Goal: Task Accomplishment & Management: Manage account settings

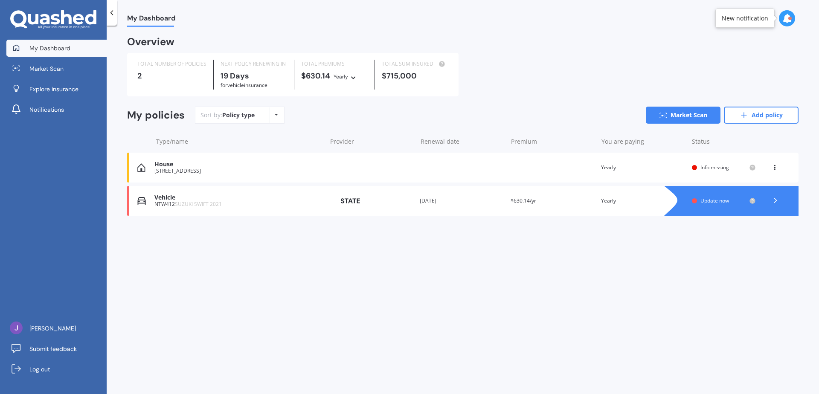
click at [182, 197] on div "Vehicle" at bounding box center [238, 197] width 168 height 7
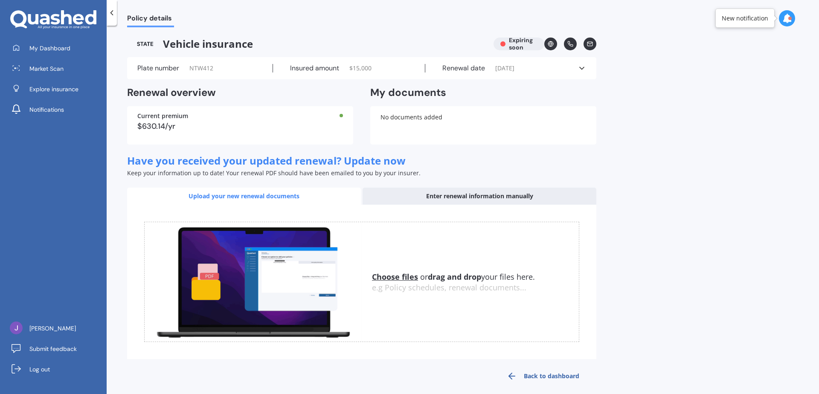
click at [252, 198] on div "Upload your new renewal documents" at bounding box center [244, 196] width 234 height 17
click at [258, 196] on div "Upload your new renewal documents" at bounding box center [244, 196] width 234 height 17
click at [496, 198] on div "Enter renewal information manually" at bounding box center [480, 196] width 234 height 17
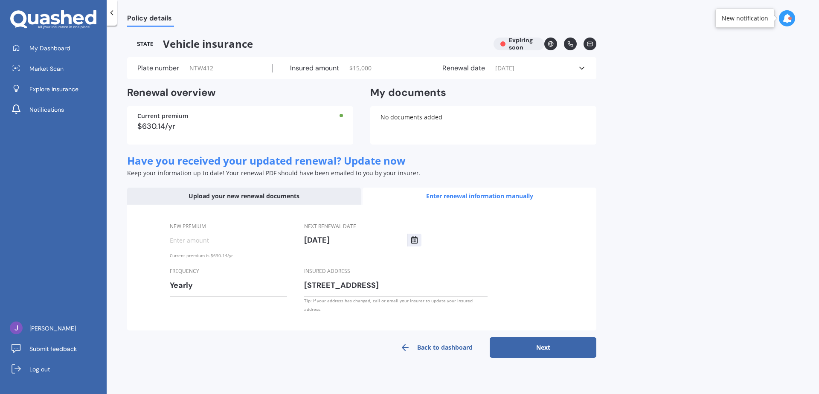
click at [204, 239] on input "New premium" at bounding box center [228, 240] width 117 height 13
type input "$700.21"
click at [543, 341] on button "Next" at bounding box center [543, 348] width 107 height 20
select select "22"
select select "10"
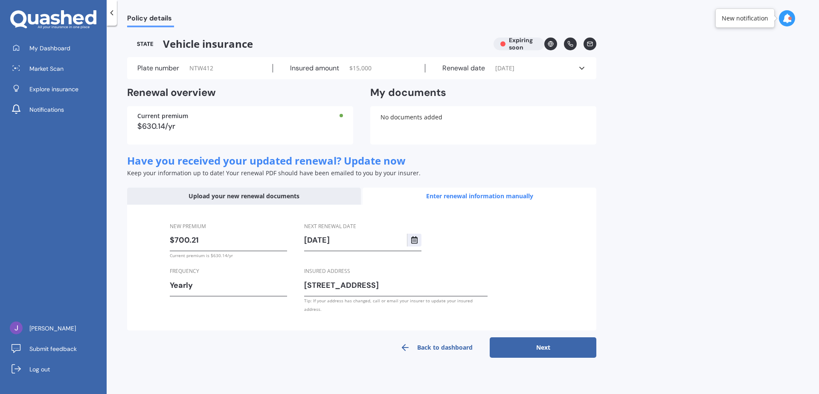
select select "2026"
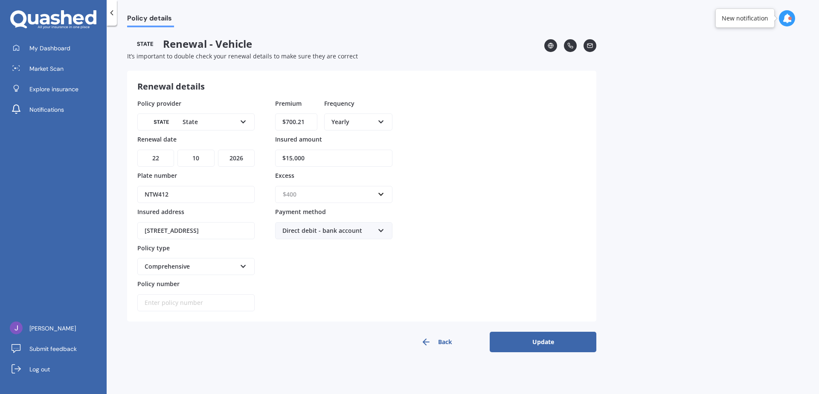
click at [382, 195] on input "text" at bounding box center [331, 194] width 110 height 16
click at [307, 241] on div "$500" at bounding box center [334, 242] width 117 height 16
click at [542, 340] on button "Update" at bounding box center [543, 342] width 107 height 20
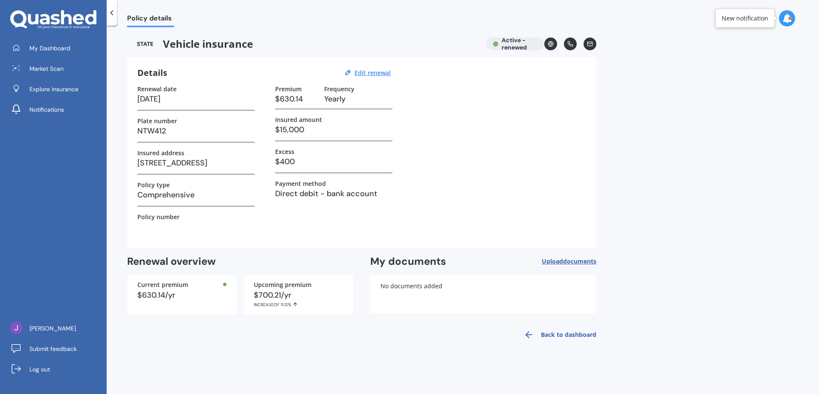
click at [110, 12] on icon at bounding box center [112, 13] width 9 height 9
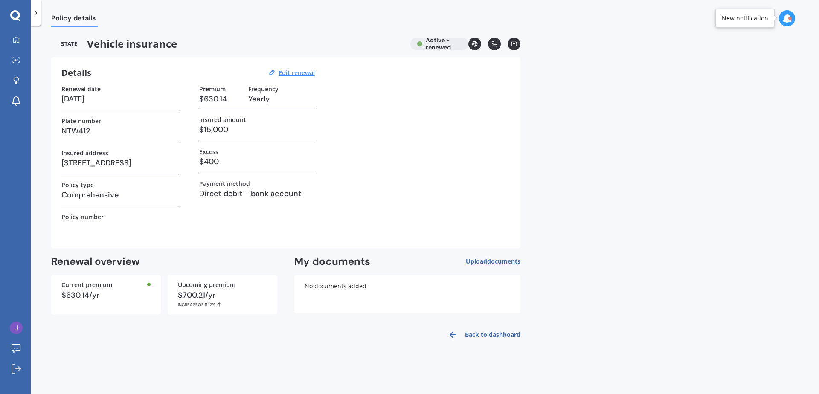
click at [110, 12] on div "Policy details" at bounding box center [425, 13] width 789 height 27
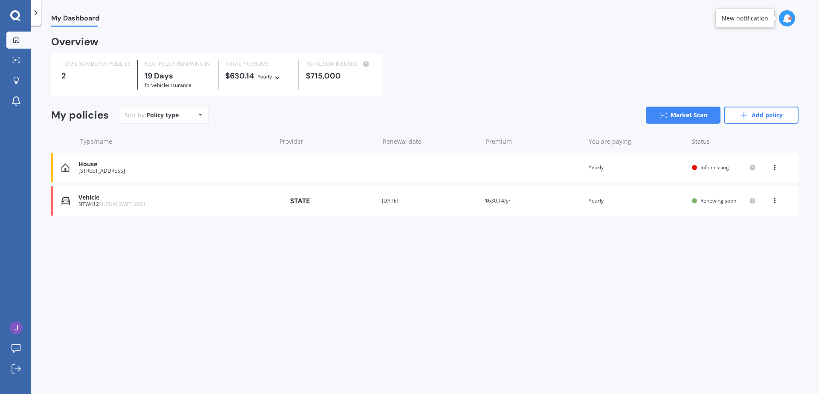
click at [92, 196] on div "Vehicle" at bounding box center [175, 197] width 193 height 7
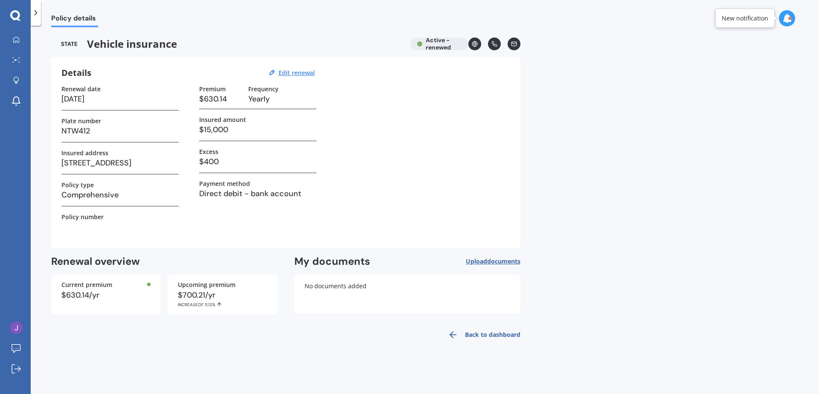
click at [219, 160] on h3 "$400" at bounding box center [257, 161] width 117 height 13
click at [480, 335] on link "Back to dashboard" at bounding box center [482, 335] width 78 height 20
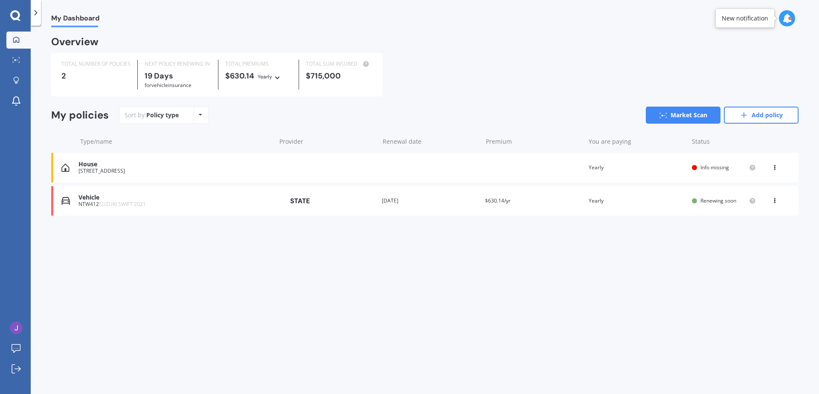
click at [100, 198] on div "Vehicle" at bounding box center [175, 197] width 193 height 7
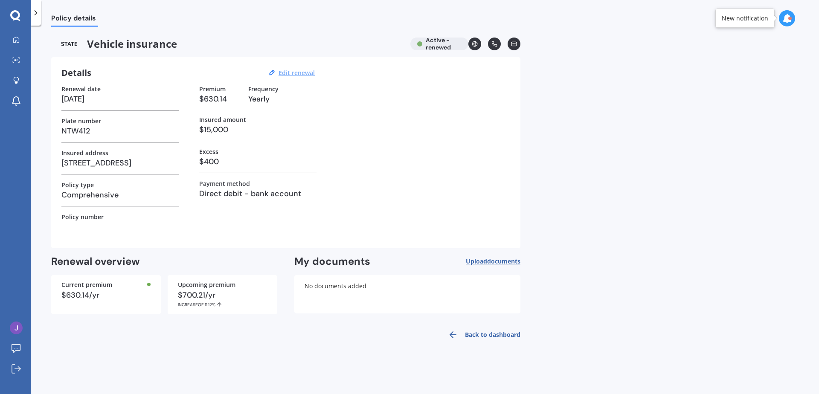
click at [301, 75] on u "Edit renewal" at bounding box center [297, 73] width 36 height 8
select select "22"
select select "10"
select select "2026"
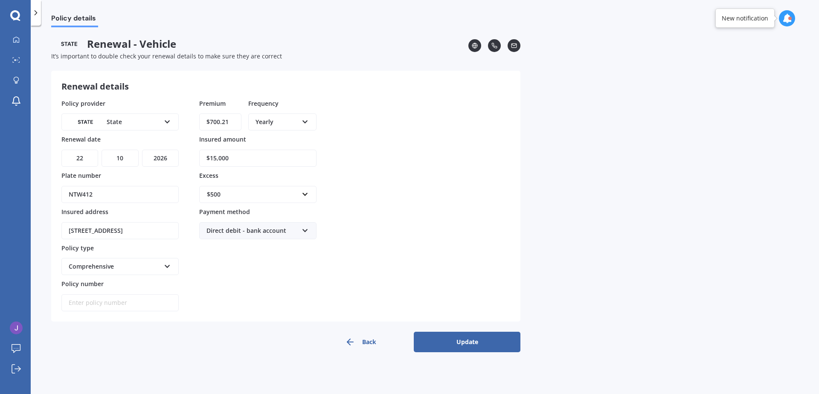
click at [465, 338] on button "Update" at bounding box center [467, 342] width 107 height 20
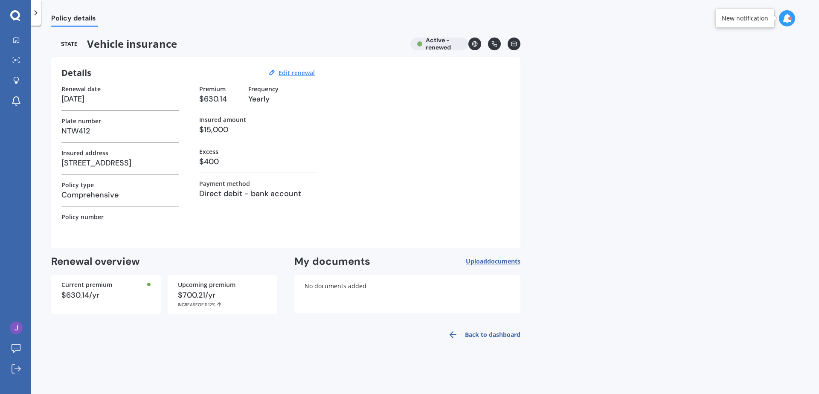
click at [490, 338] on link "Back to dashboard" at bounding box center [482, 335] width 78 height 20
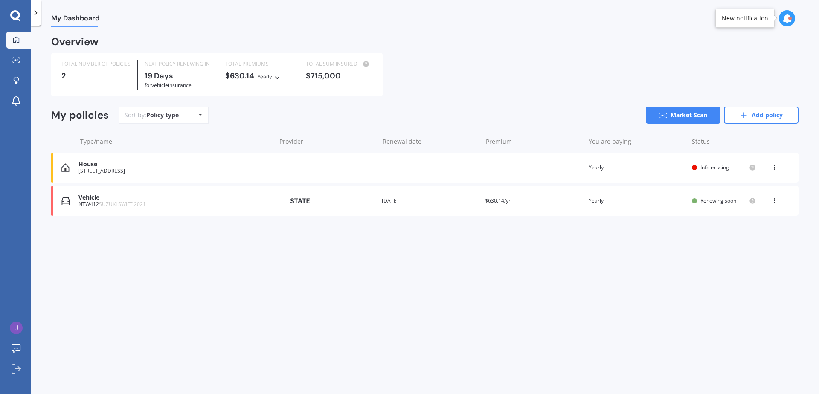
click at [98, 197] on div "Vehicle" at bounding box center [175, 197] width 193 height 7
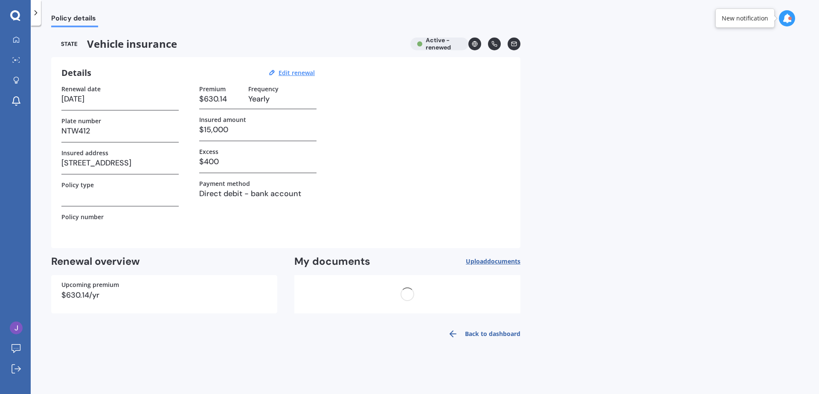
click at [98, 197] on h3 at bounding box center [119, 195] width 117 height 13
click at [368, 323] on div "Vehicle insurance Active - renewed Details Edit renewal Renewal date 22/10/2025…" at bounding box center [285, 192] width 469 height 308
click at [787, 21] on icon at bounding box center [787, 18] width 9 height 9
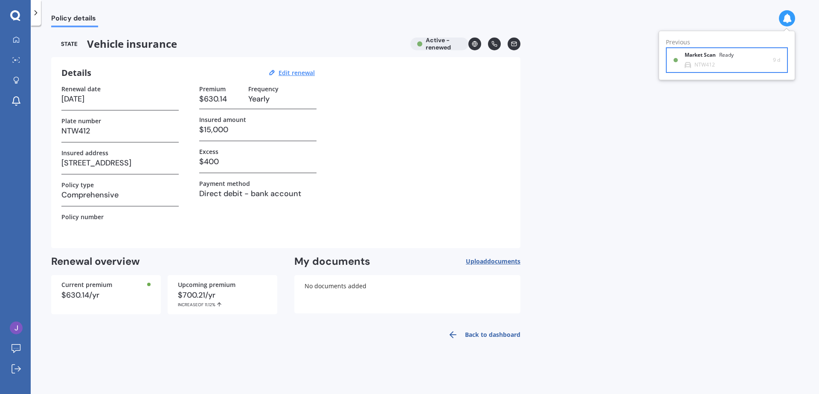
click at [718, 56] on b "Market Scan" at bounding box center [702, 55] width 35 height 6
